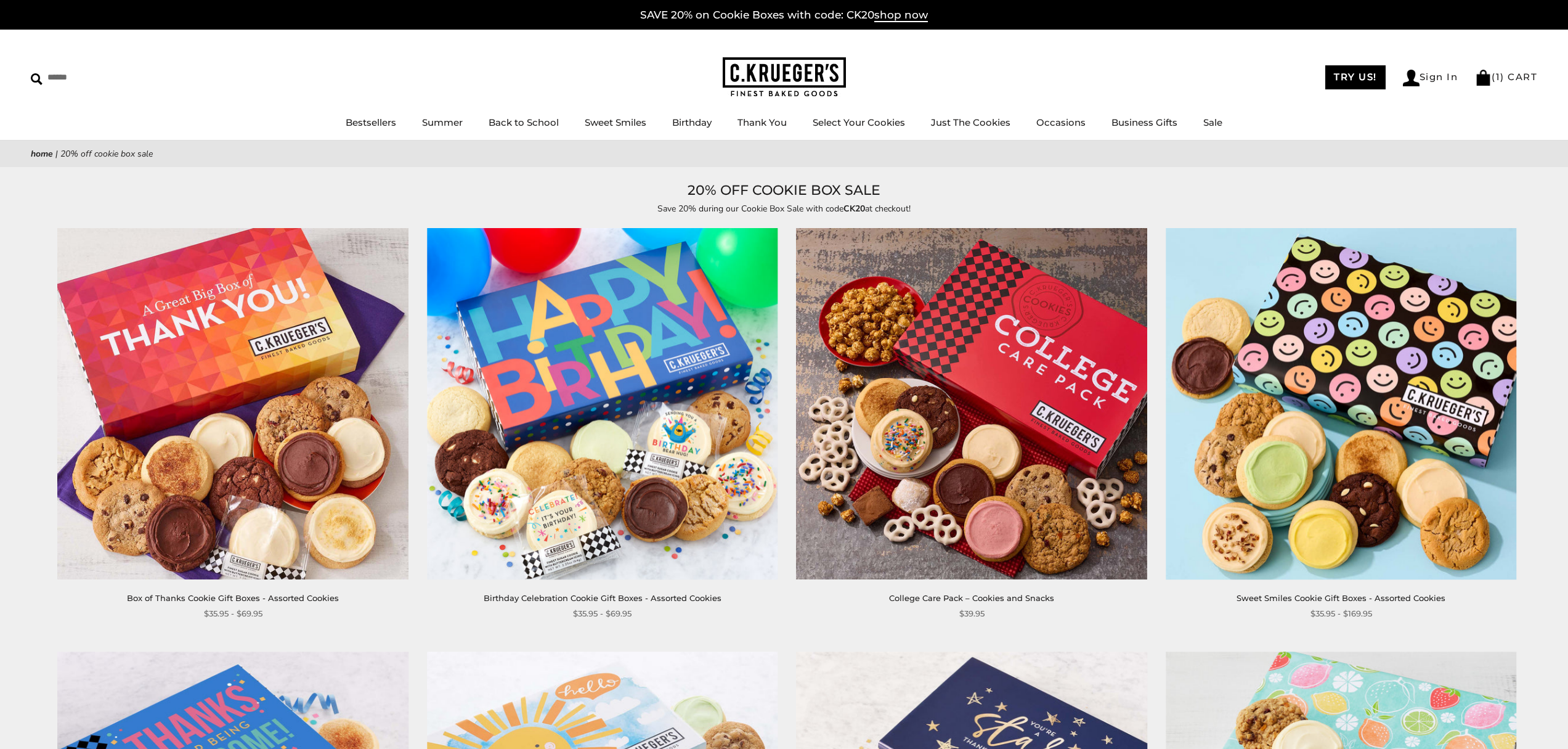
click at [313, 395] on img at bounding box center [233, 404] width 350 height 351
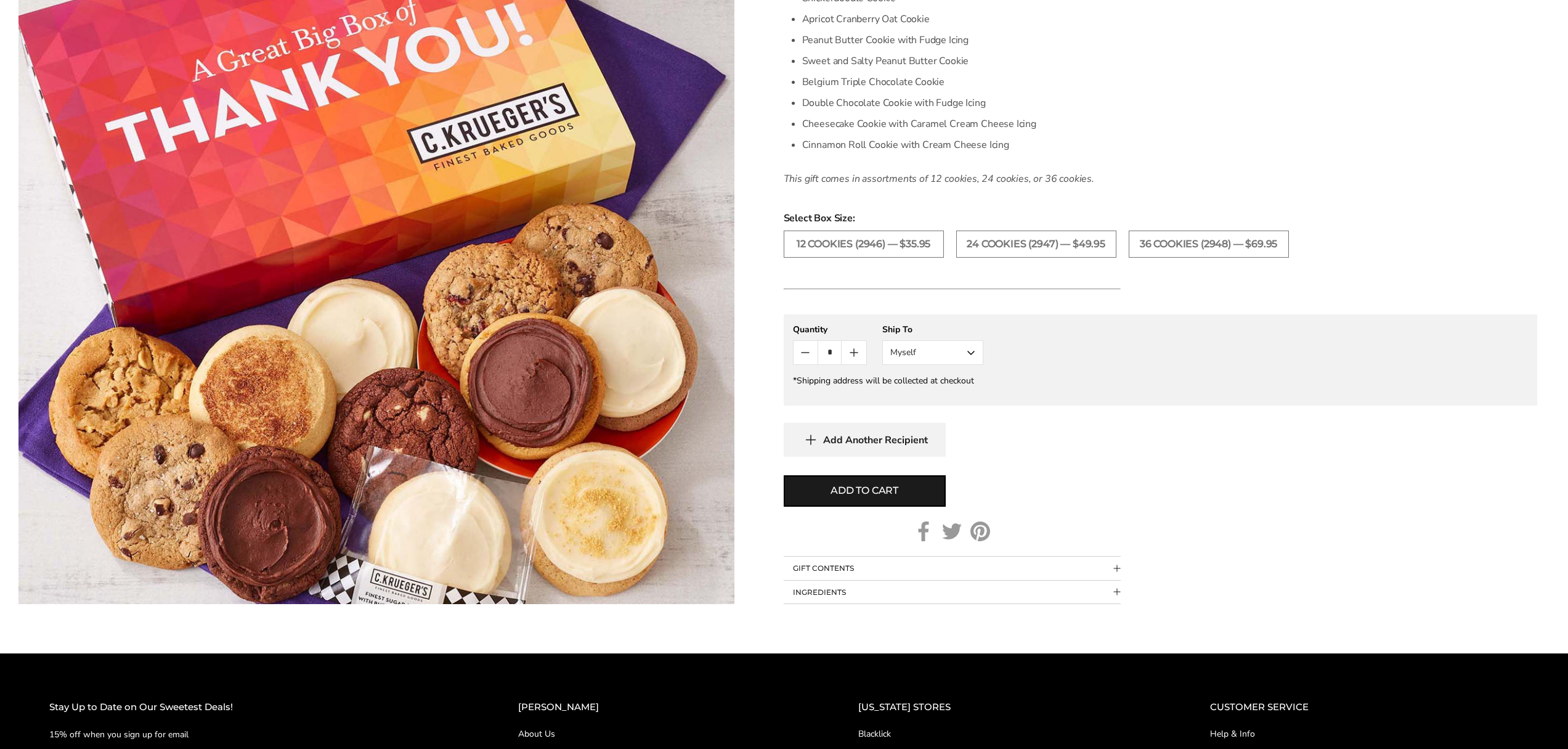
scroll to position [706, 0]
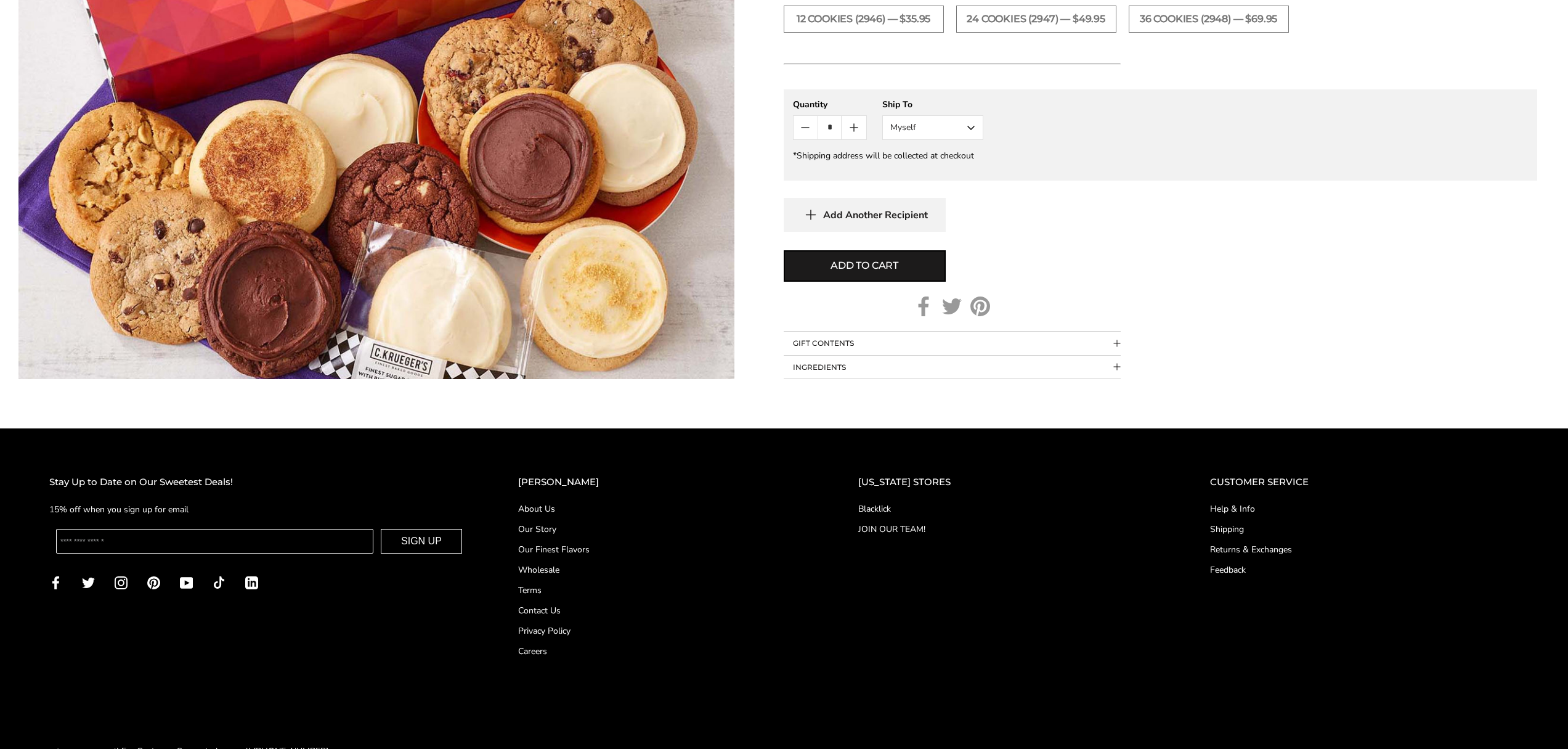
click at [565, 550] on link "Our Finest Flavors" at bounding box center [664, 549] width 291 height 13
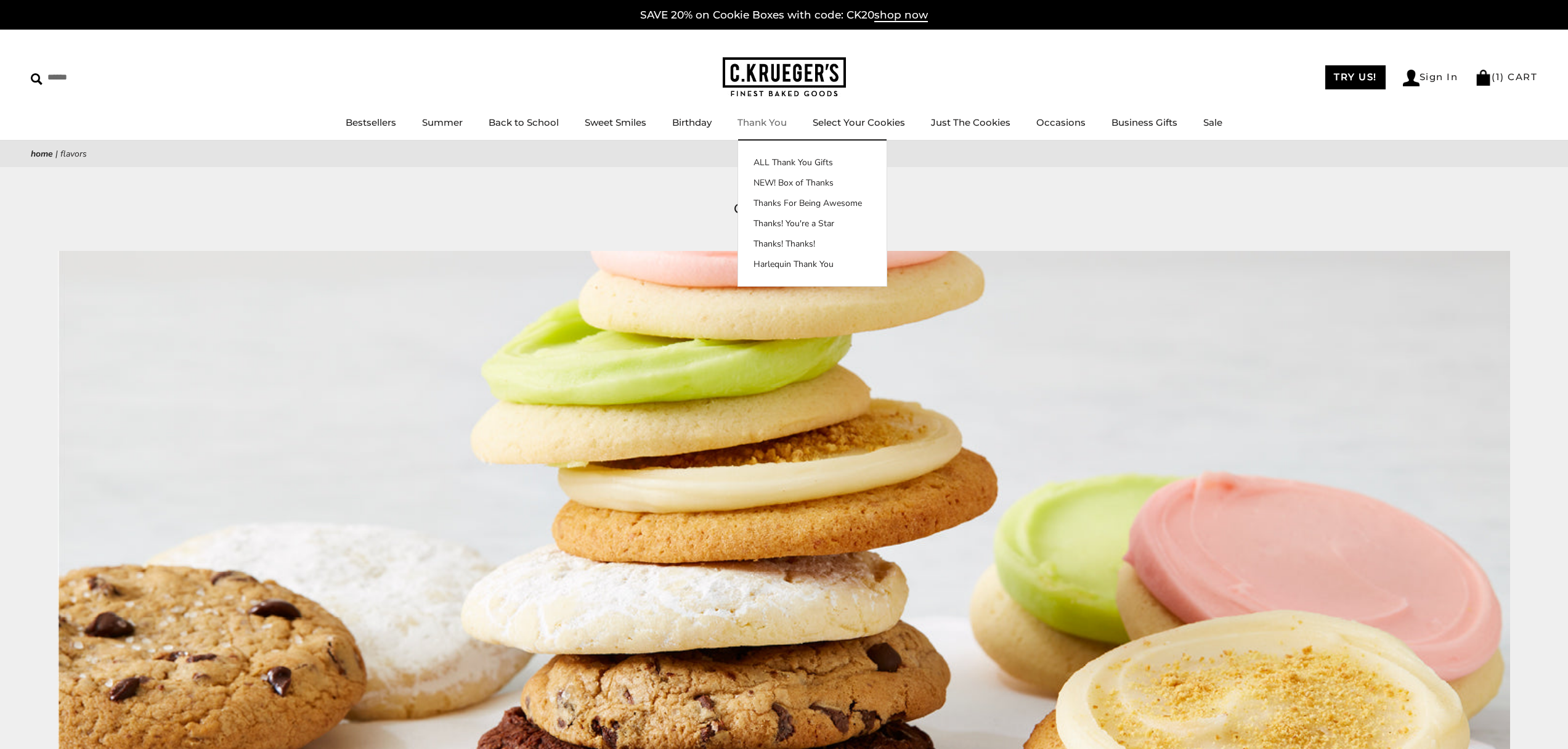
click at [770, 124] on link "Thank You" at bounding box center [762, 122] width 49 height 12
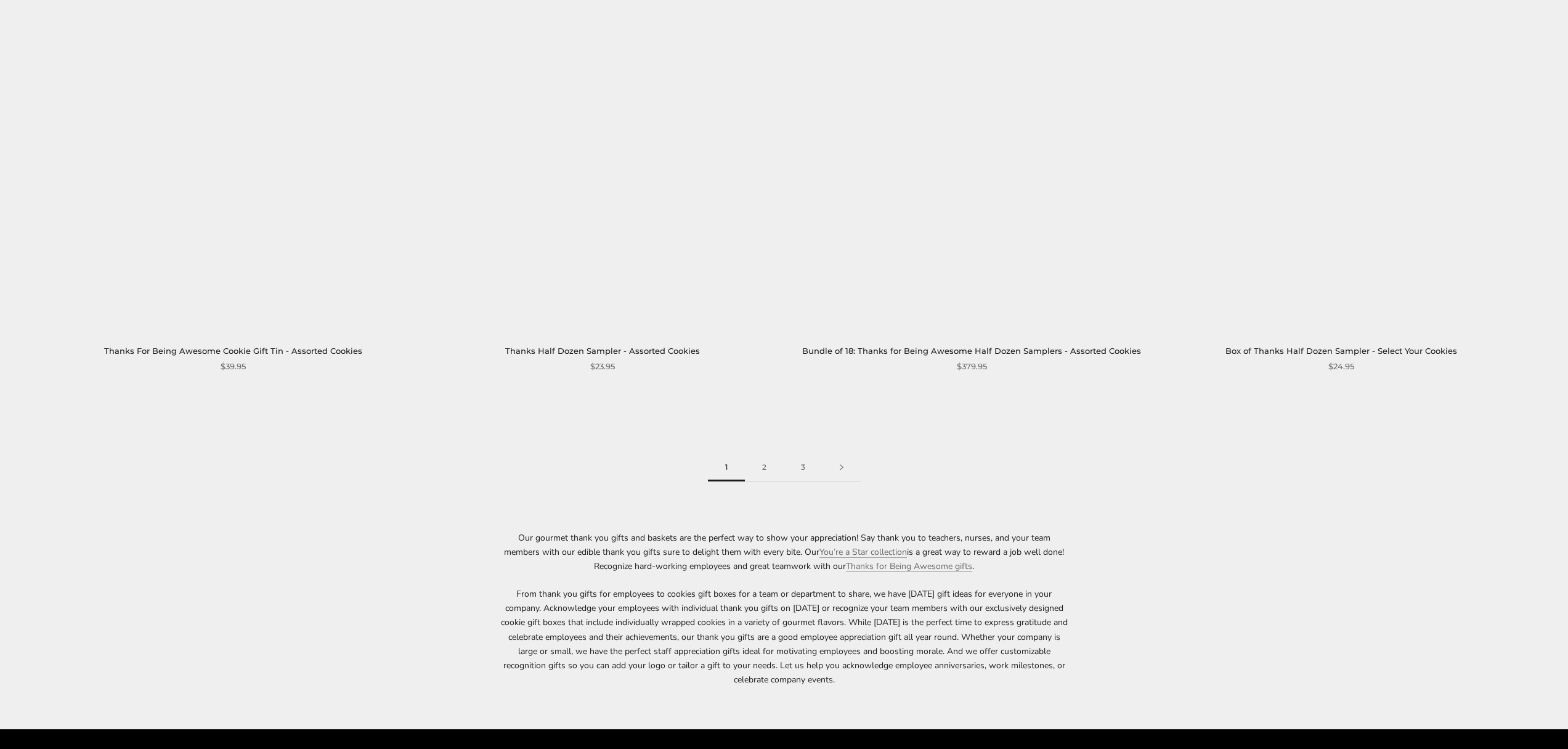
scroll to position [2412, 0]
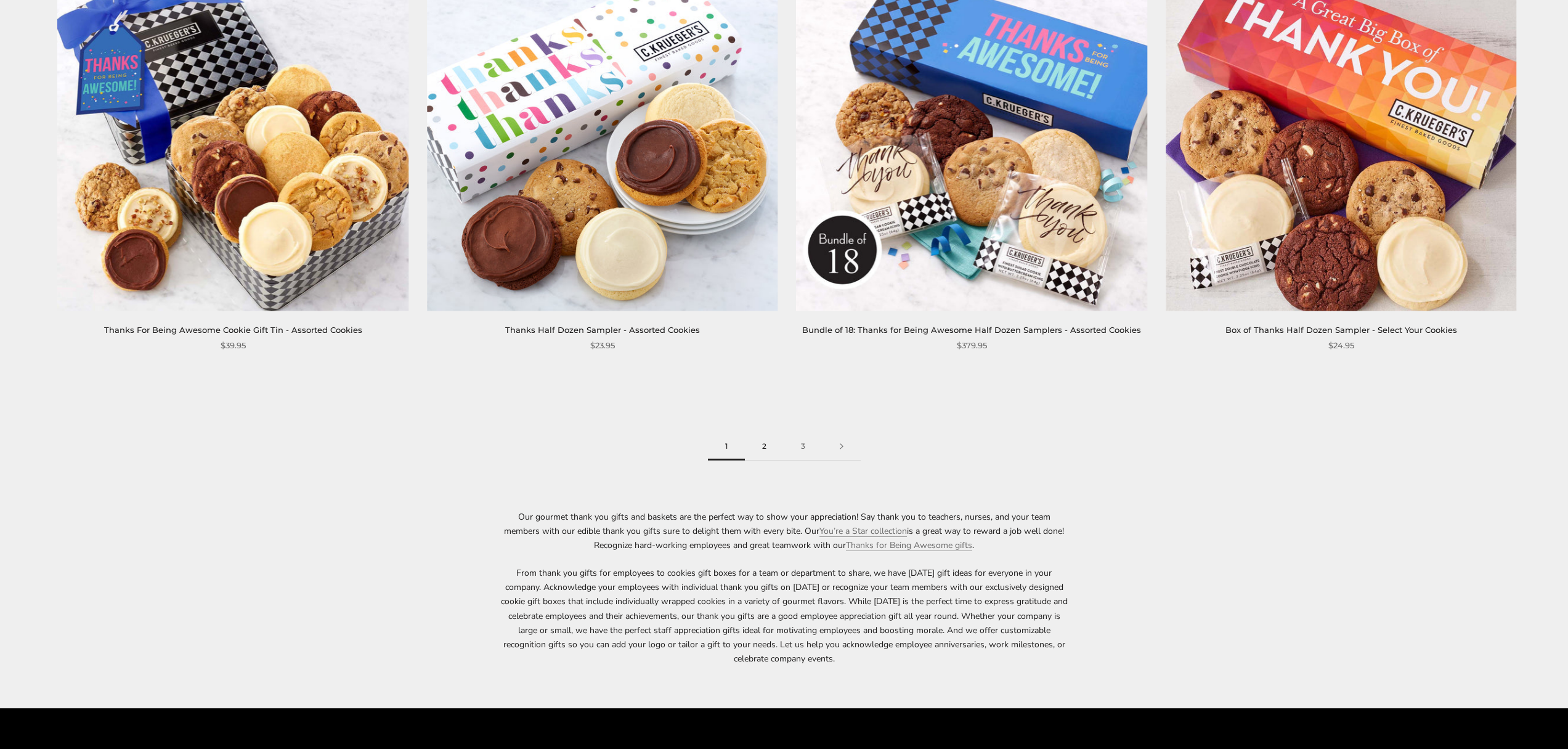
click at [762, 446] on link "2" at bounding box center [764, 446] width 39 height 28
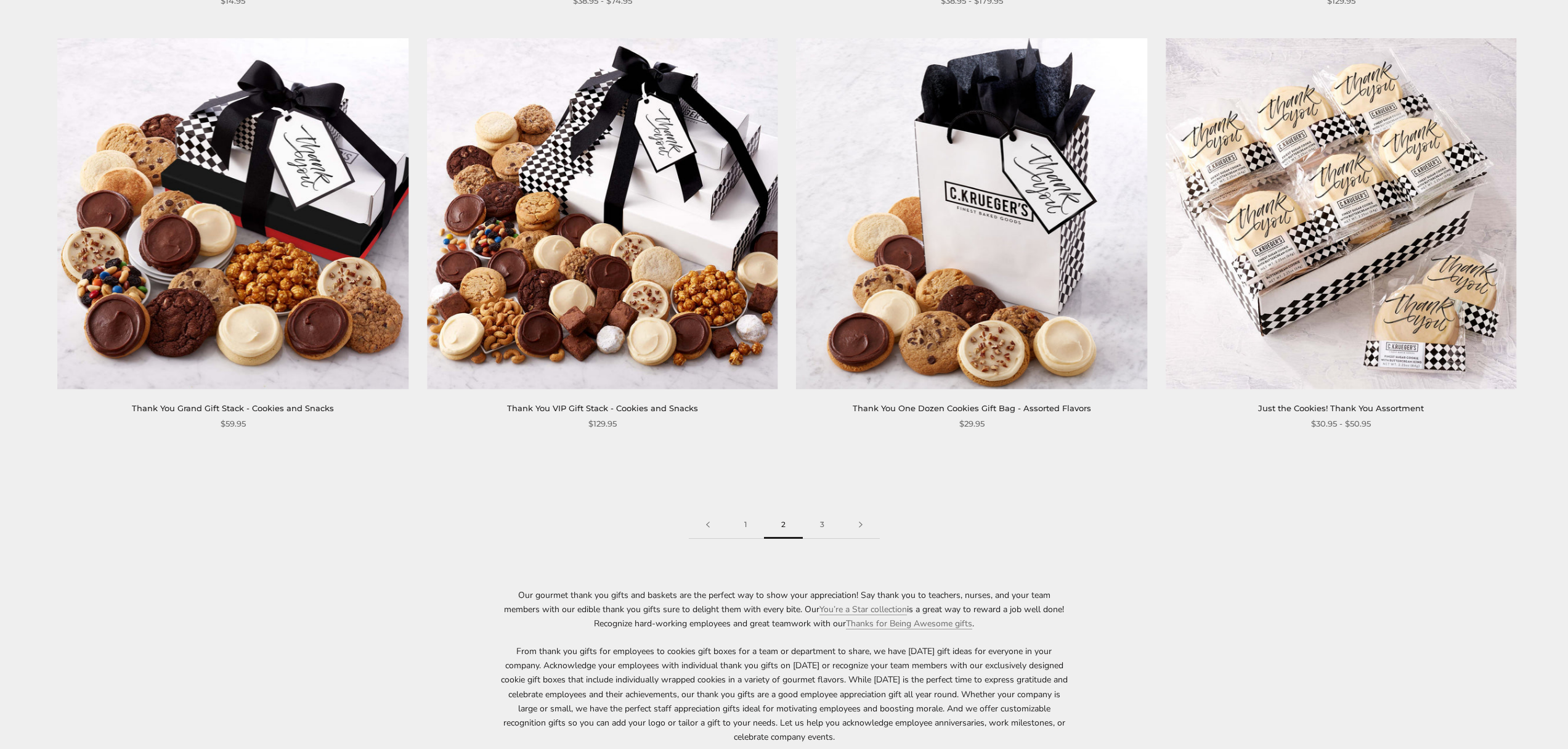
scroll to position [2339, 0]
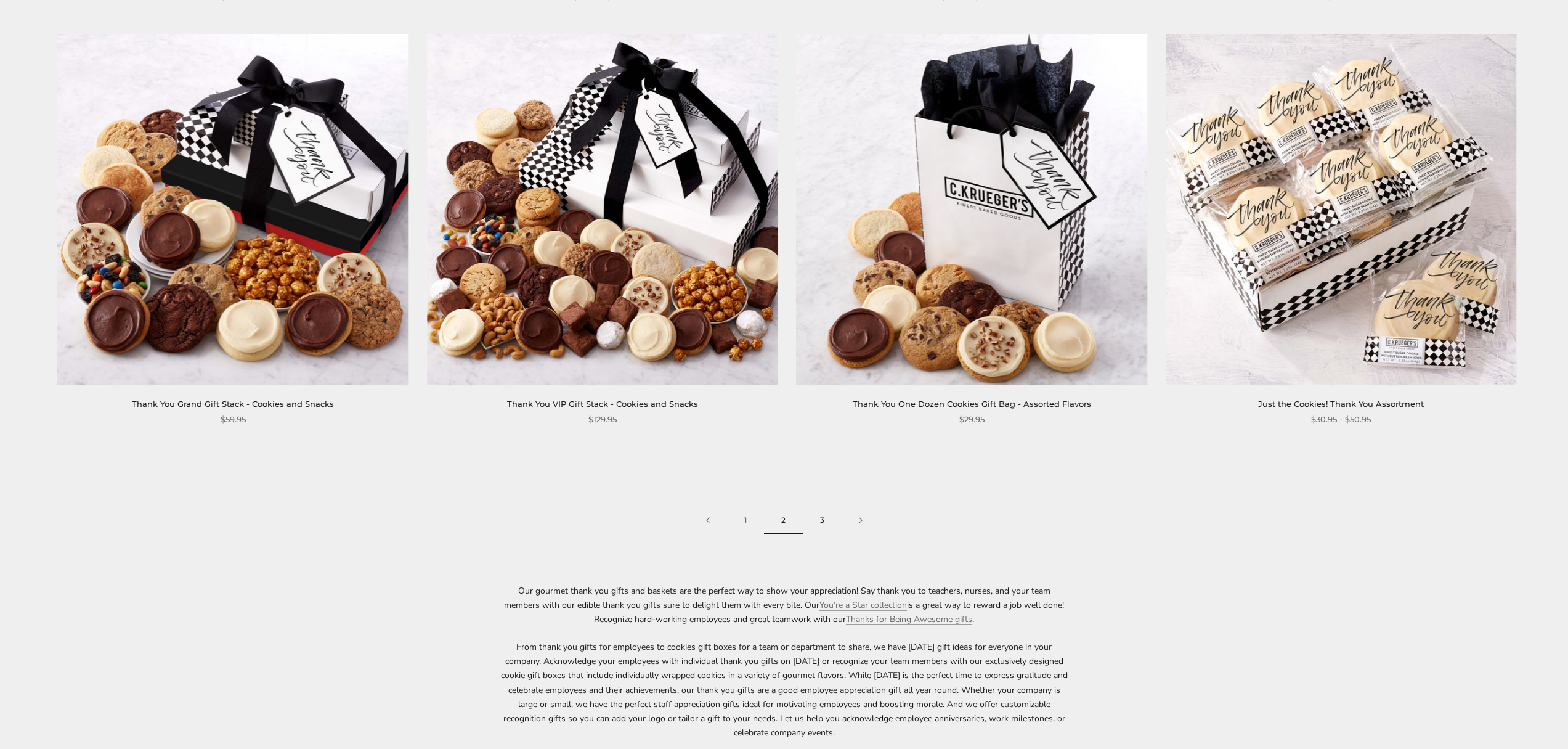
click at [823, 522] on link "3" at bounding box center [821, 521] width 39 height 28
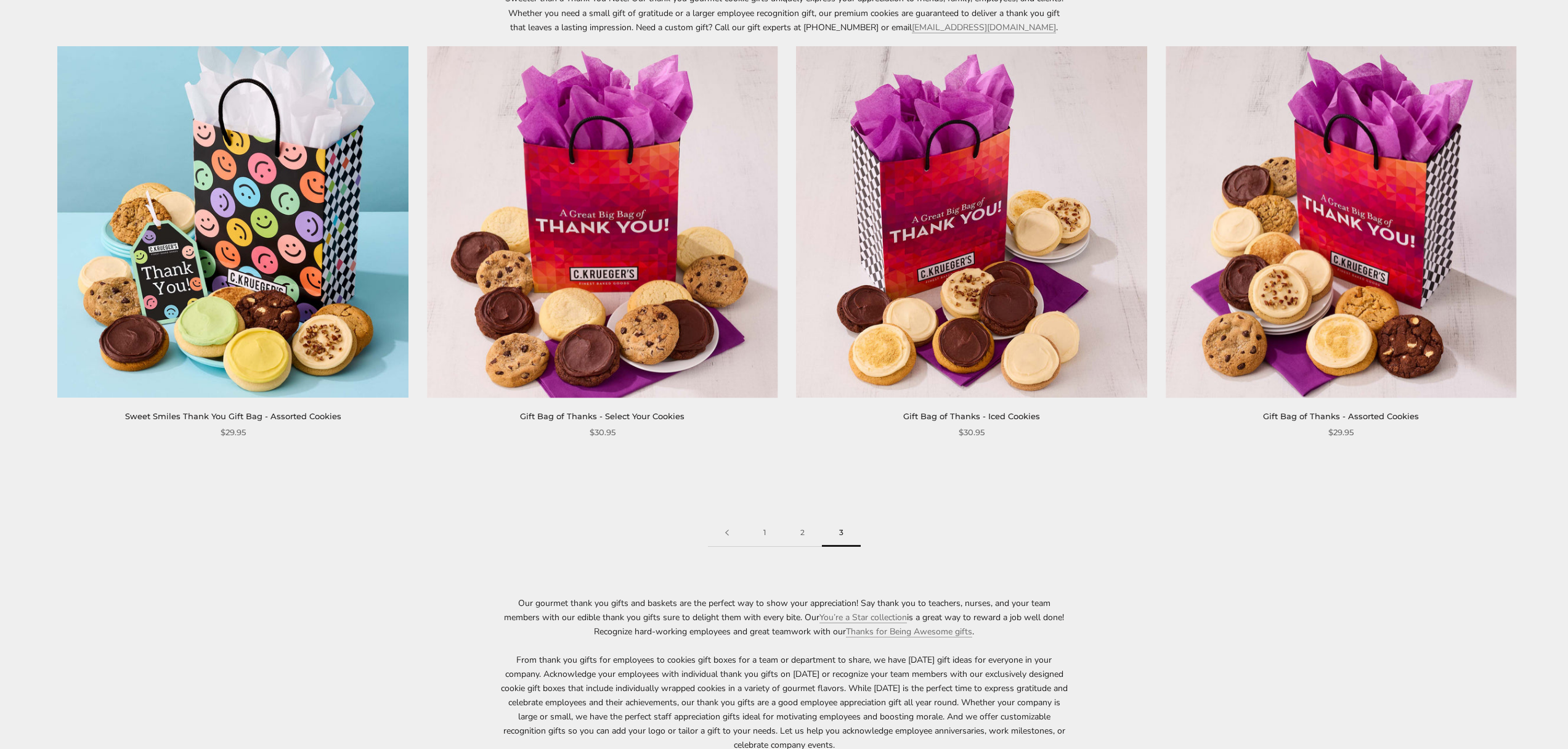
scroll to position [275, 0]
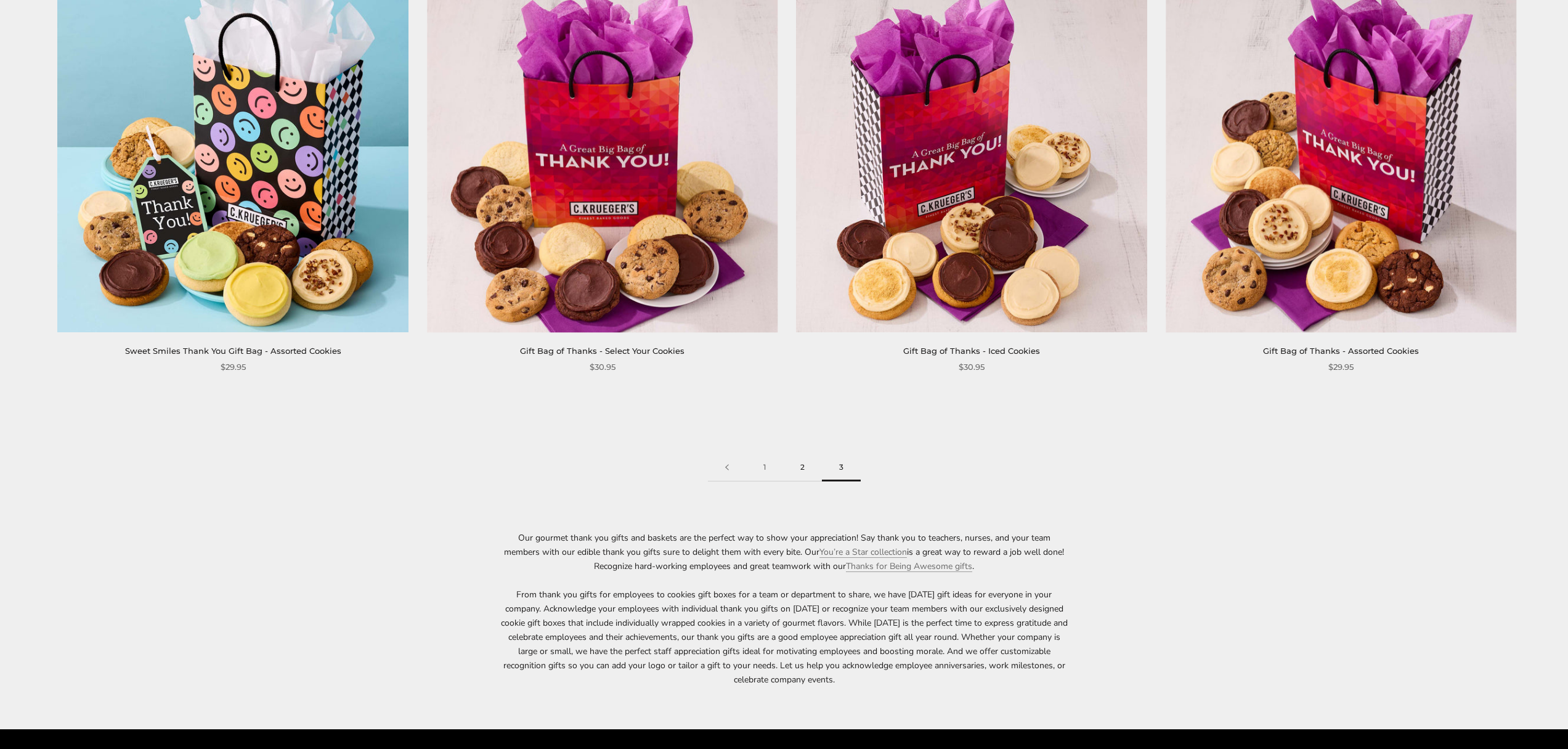
click at [799, 466] on link "2" at bounding box center [802, 468] width 39 height 28
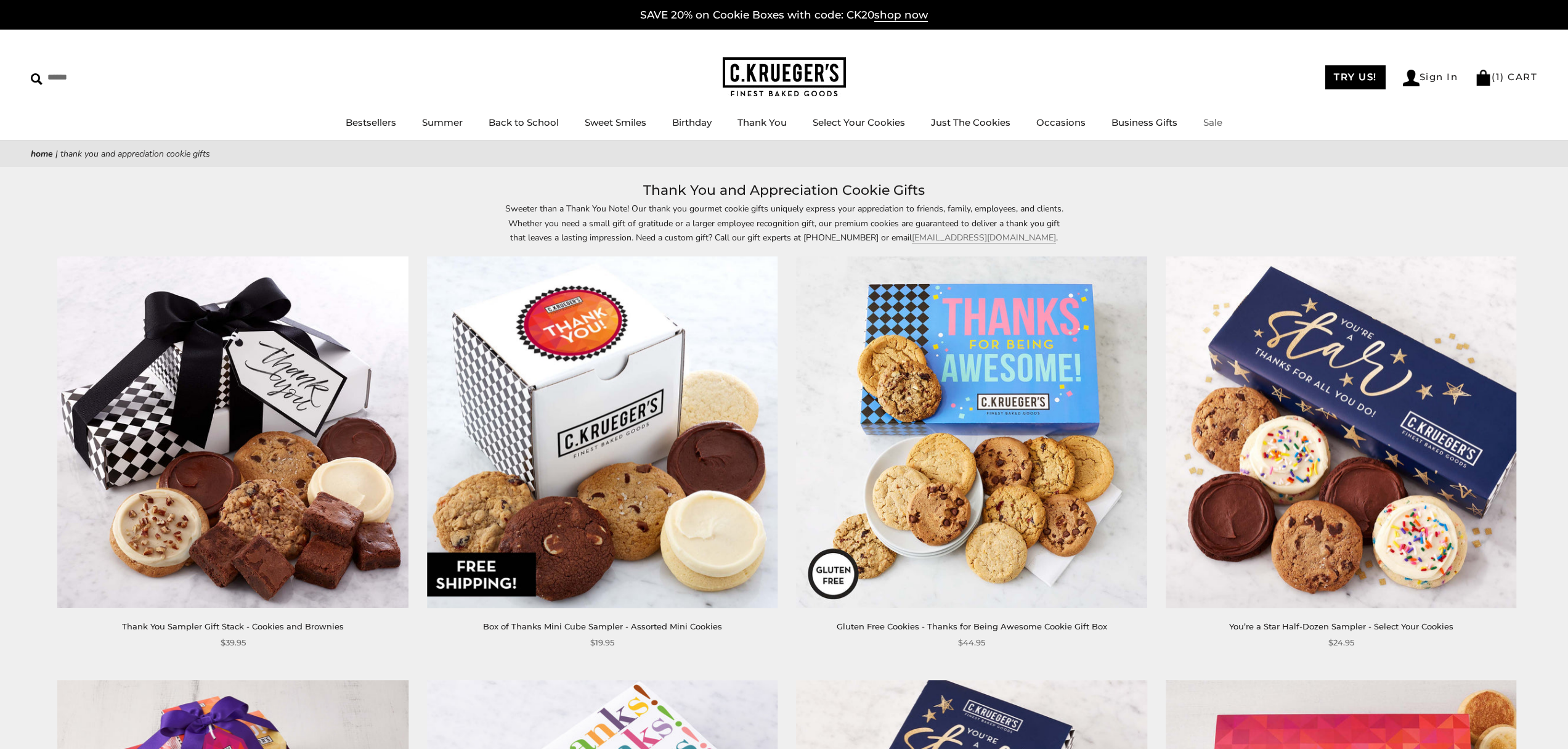
click at [1209, 122] on link "Sale" at bounding box center [1212, 122] width 19 height 12
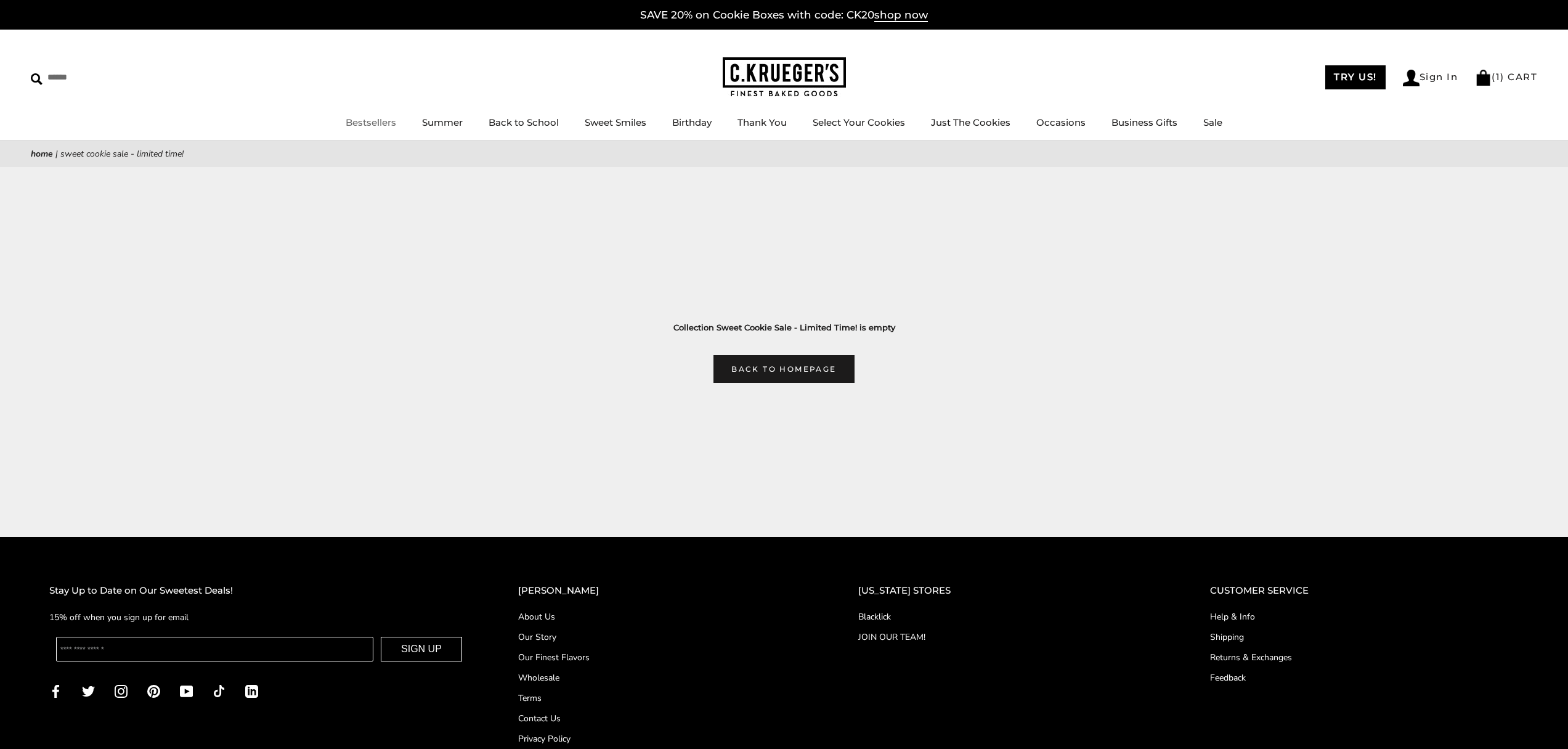
click at [358, 127] on link "Bestsellers" at bounding box center [371, 122] width 50 height 12
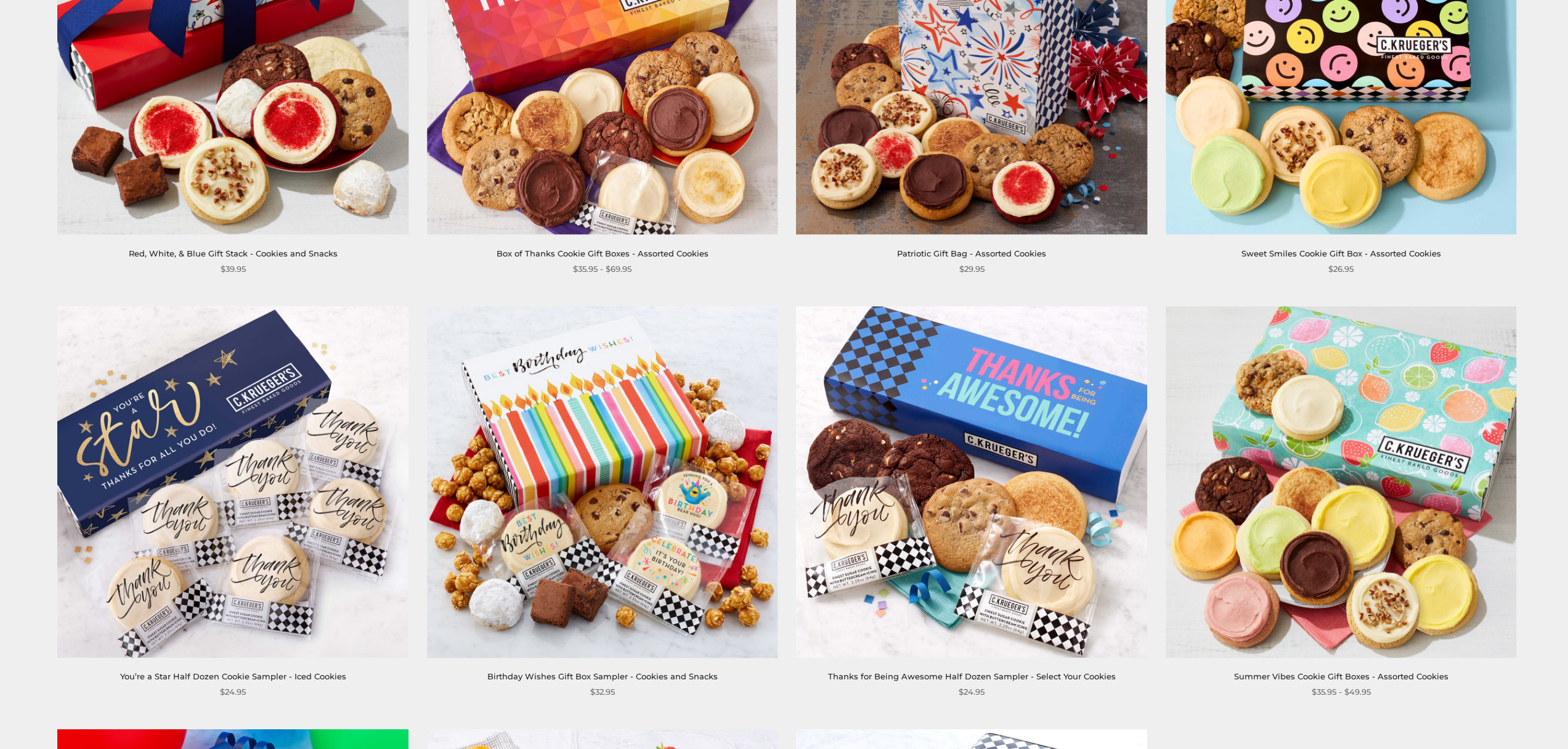
scroll to position [879, 0]
